Goal: Use online tool/utility: Utilize a website feature to perform a specific function

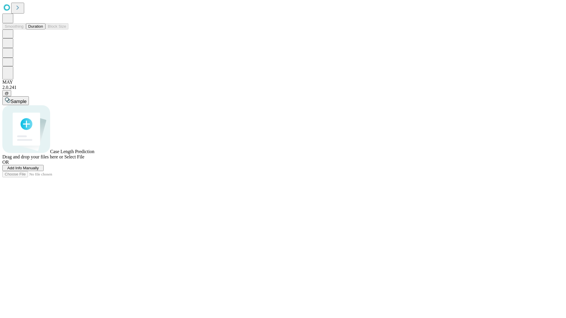
click at [43, 29] on button "Duration" at bounding box center [35, 26] width 19 height 6
click at [84, 159] on span "Select File" at bounding box center [74, 156] width 20 height 5
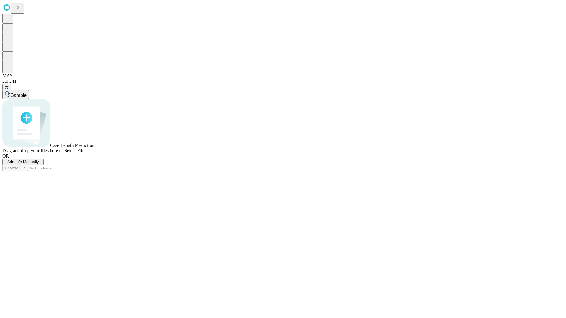
click at [84, 153] on span "Select File" at bounding box center [74, 150] width 20 height 5
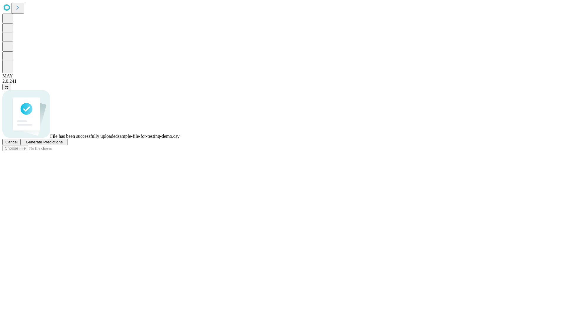
click at [62, 144] on span "Generate Predictions" at bounding box center [44, 142] width 37 height 4
